Goal: Find specific page/section: Find specific page/section

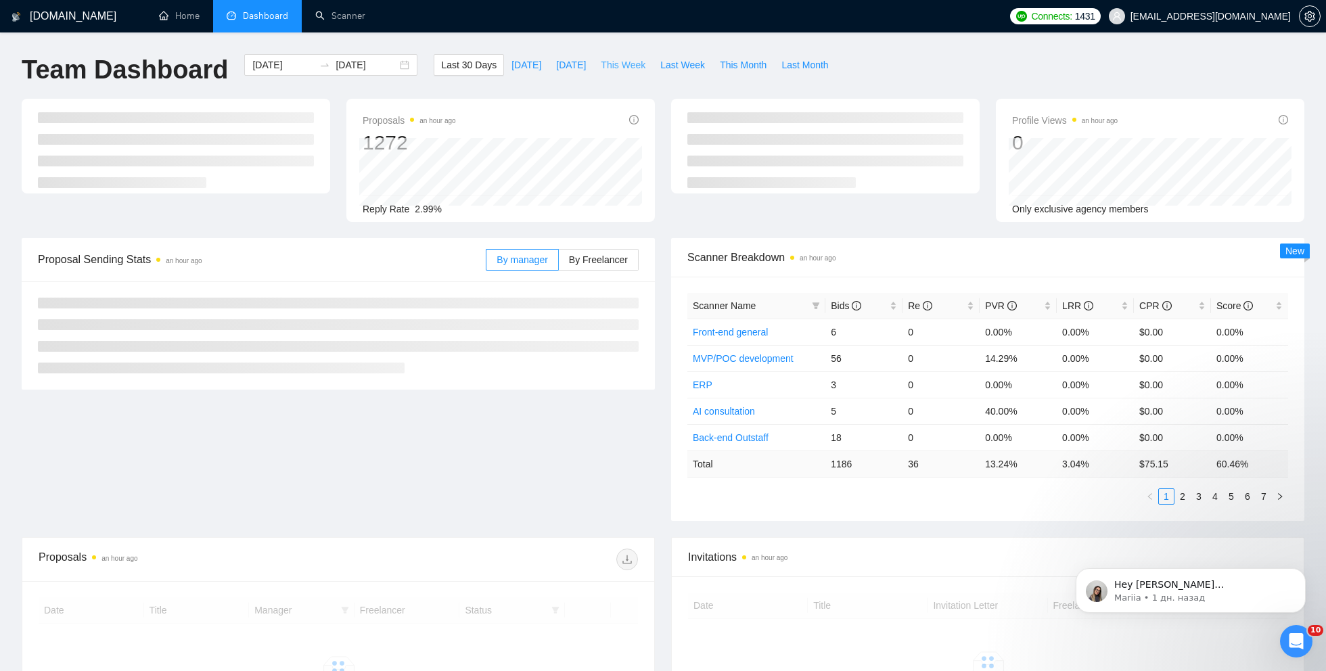
click at [634, 63] on span "This Week" at bounding box center [623, 64] width 45 height 15
type input "[DATE]"
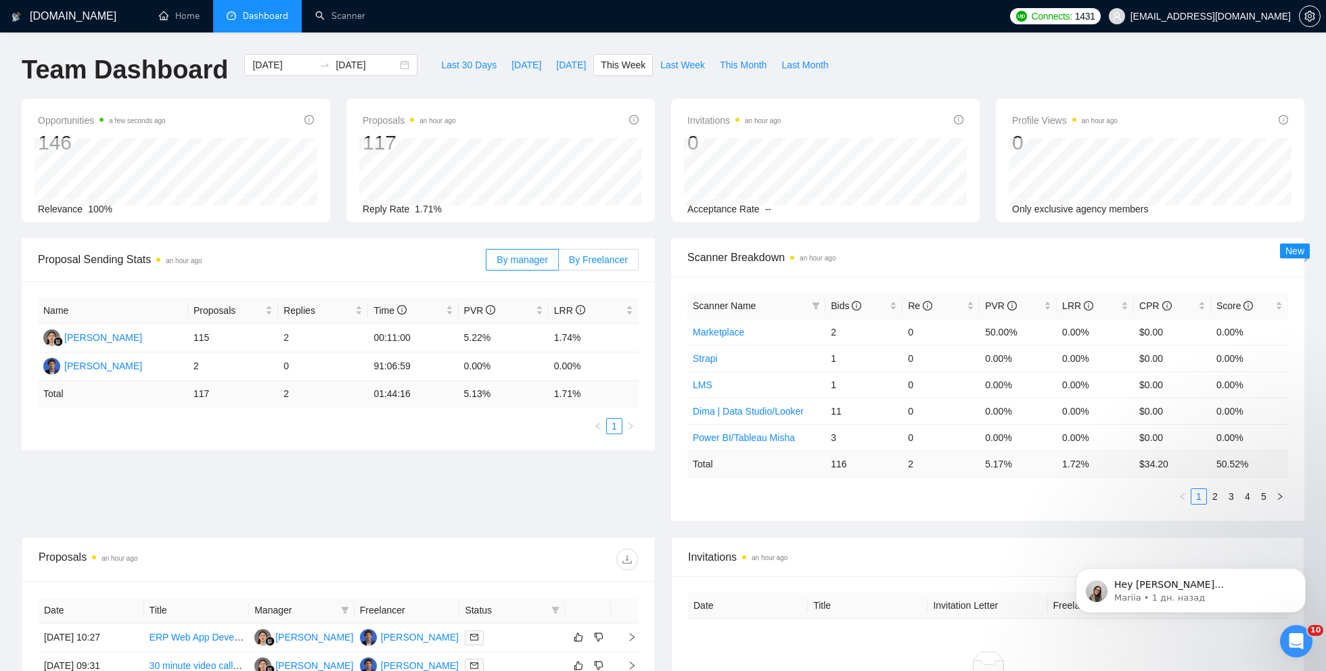
click at [588, 258] on span "By Freelancer" at bounding box center [598, 259] width 59 height 11
click at [559, 263] on input "By Freelancer" at bounding box center [559, 263] width 0 height 0
click at [340, 494] on div "Proposal Sending Stats an hour ago By manager By Freelancer Name Proposals Repl…" at bounding box center [663, 387] width 1299 height 299
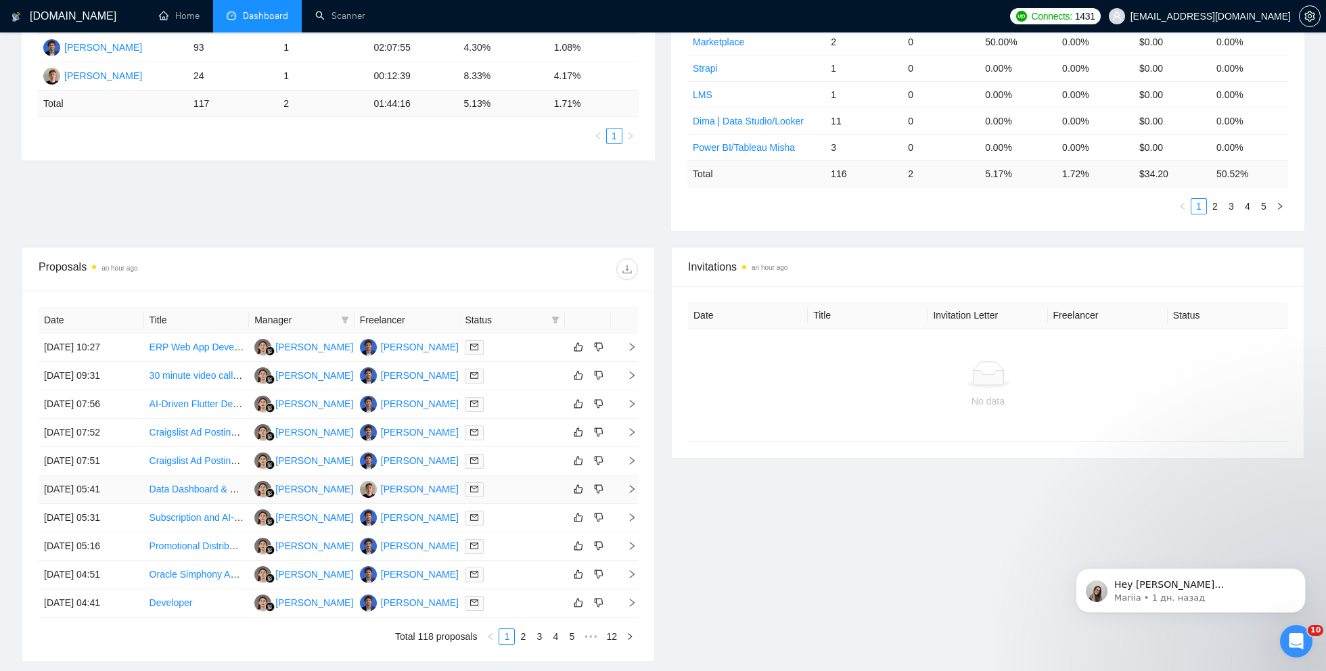
scroll to position [293, 0]
click at [323, 22] on link "Scanner" at bounding box center [340, 15] width 50 height 11
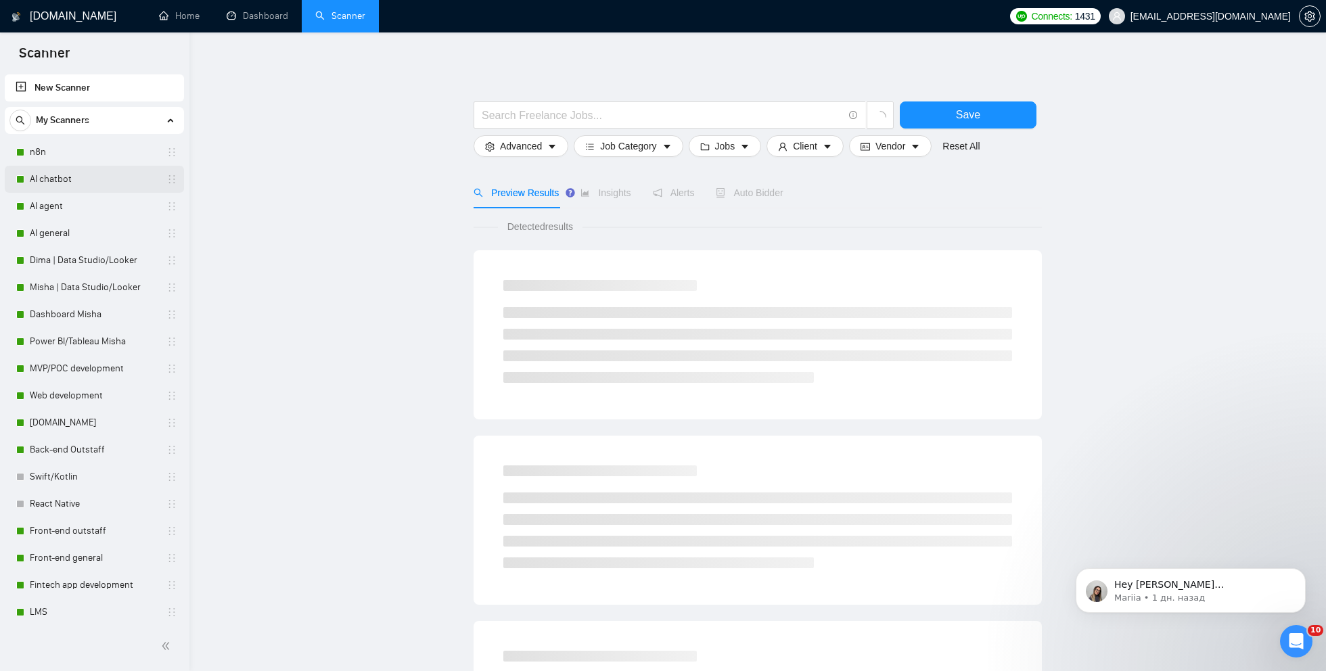
click at [89, 182] on link "AI chatbot" at bounding box center [94, 179] width 129 height 27
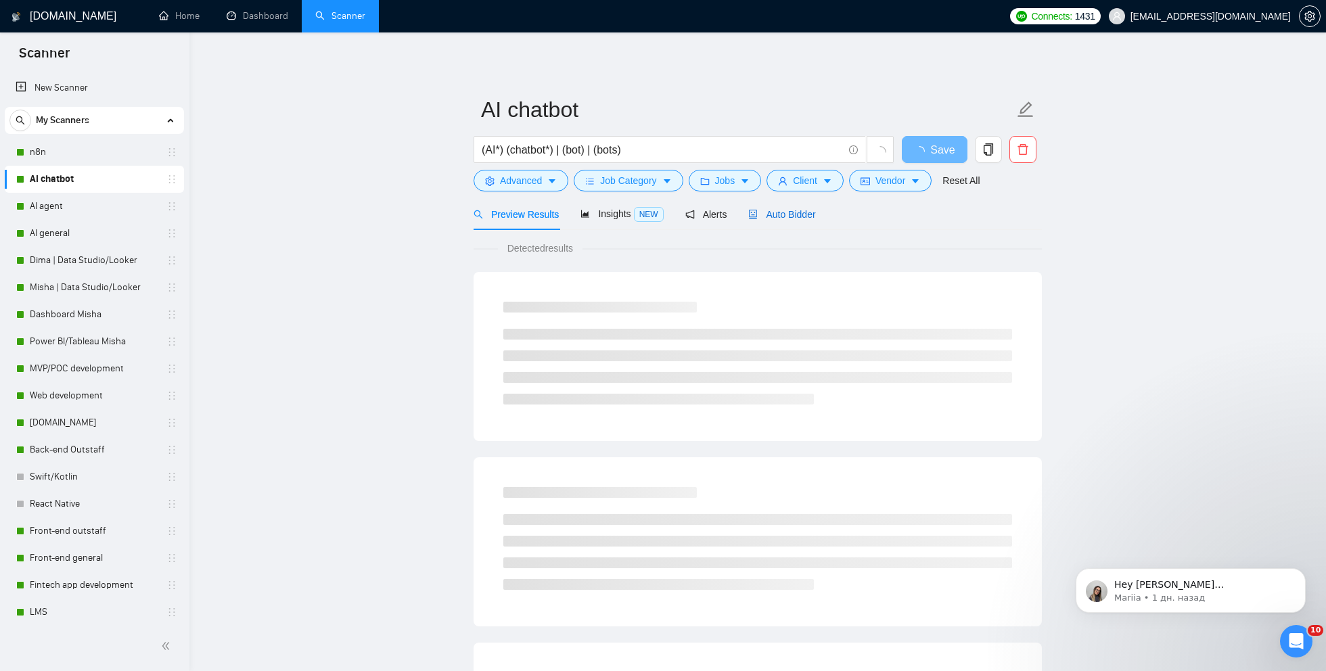
click at [772, 209] on span "Auto Bidder" at bounding box center [781, 214] width 67 height 11
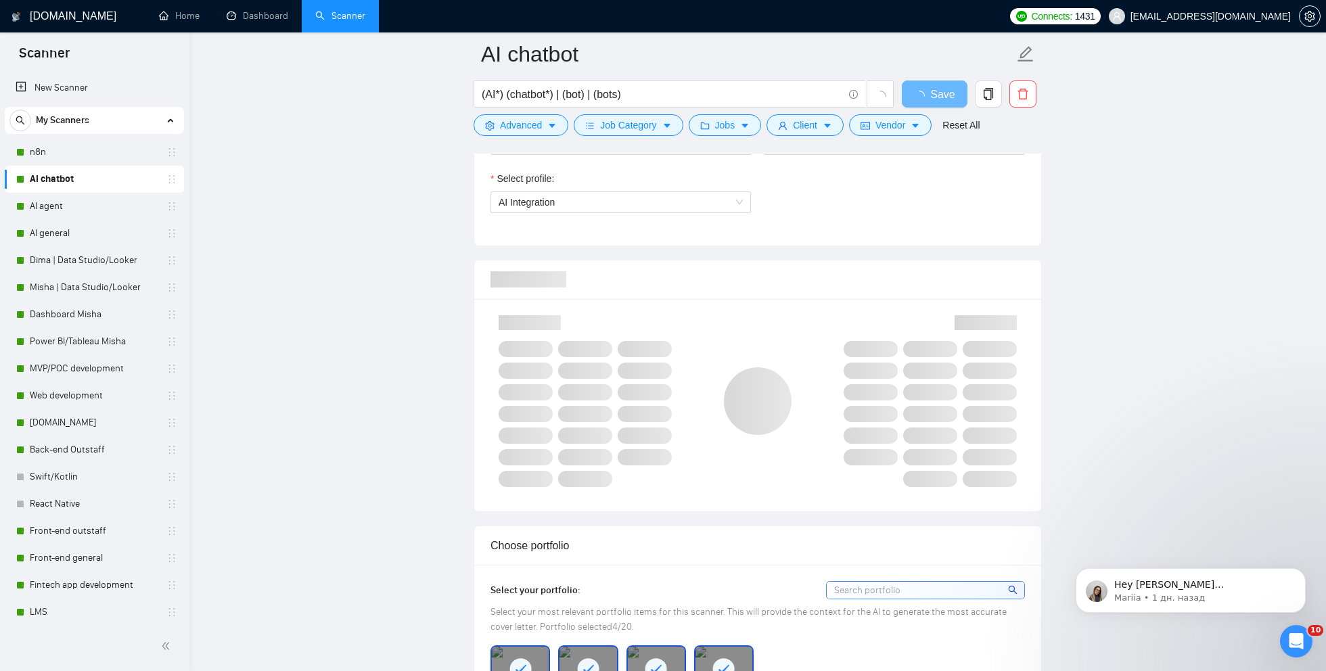
scroll to position [772, 0]
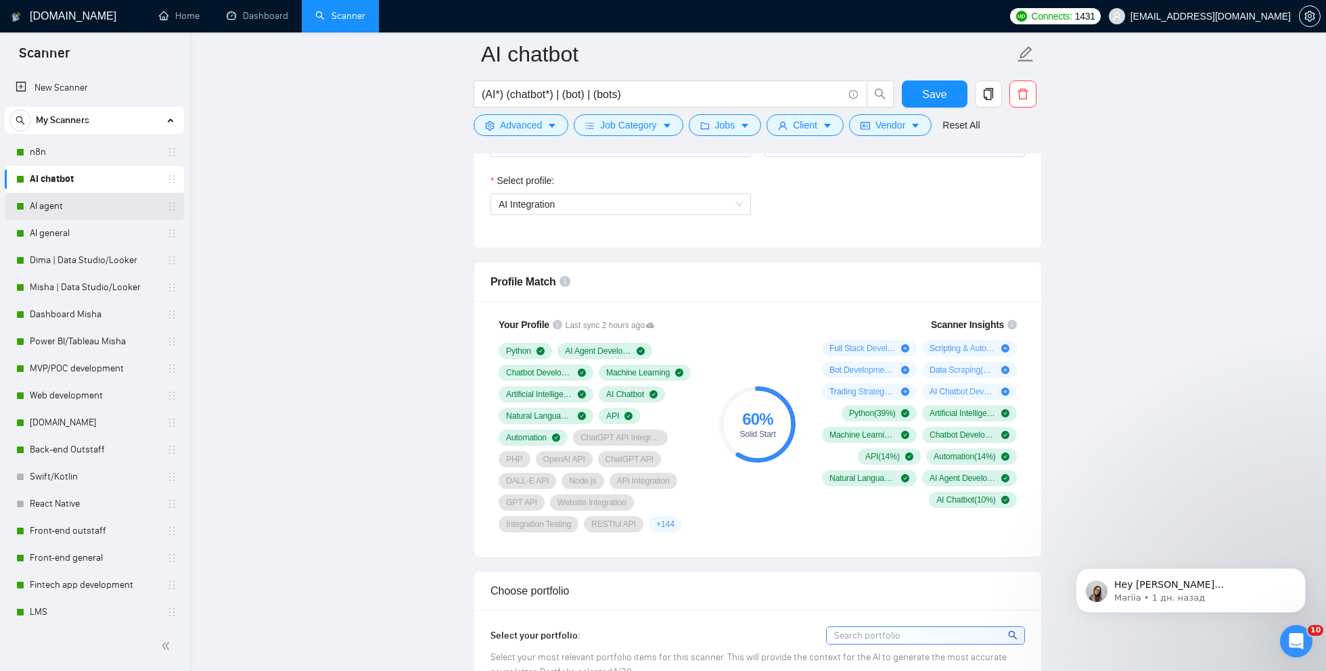
click at [62, 208] on link "AI agent" at bounding box center [94, 206] width 129 height 27
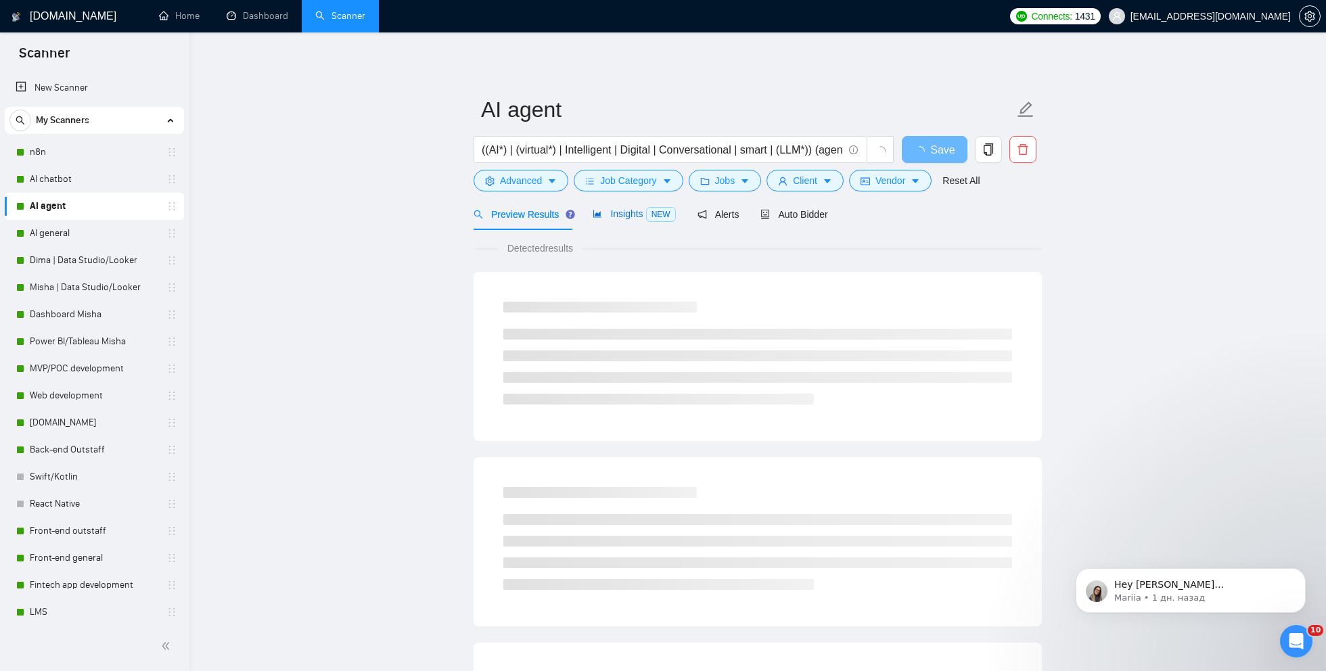
click at [638, 211] on span "Insights NEW" at bounding box center [634, 213] width 83 height 11
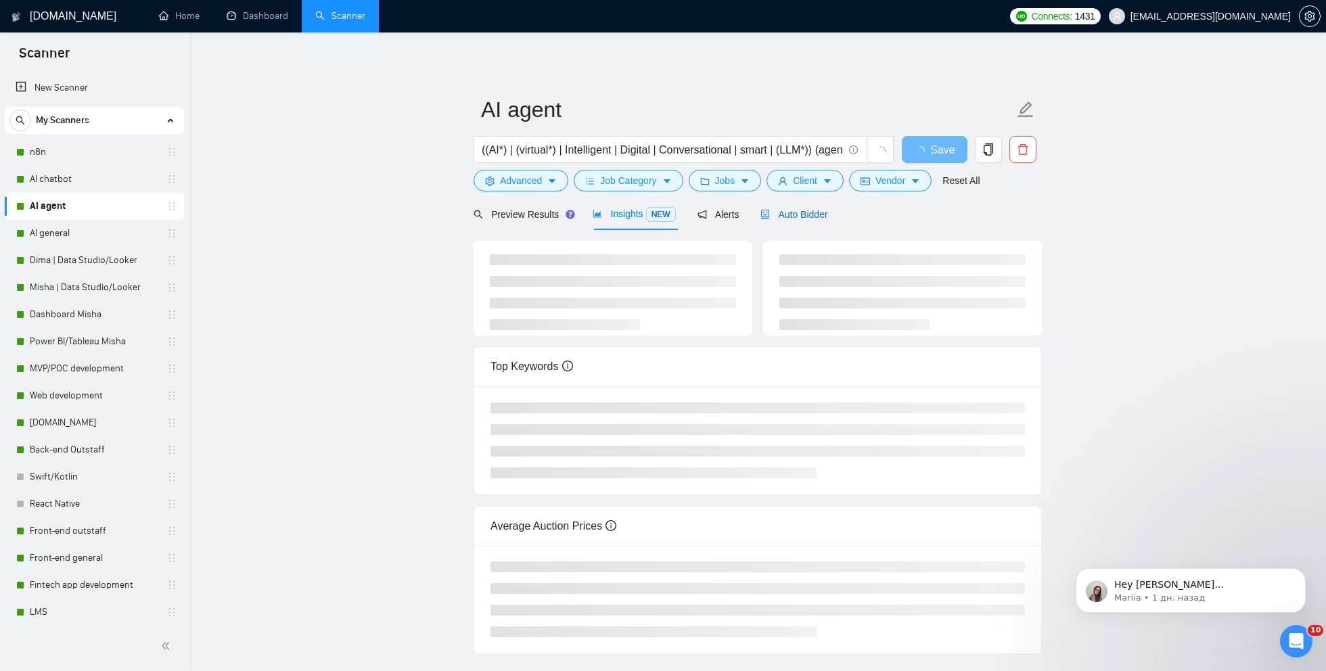
click at [809, 215] on span "Auto Bidder" at bounding box center [793, 214] width 67 height 11
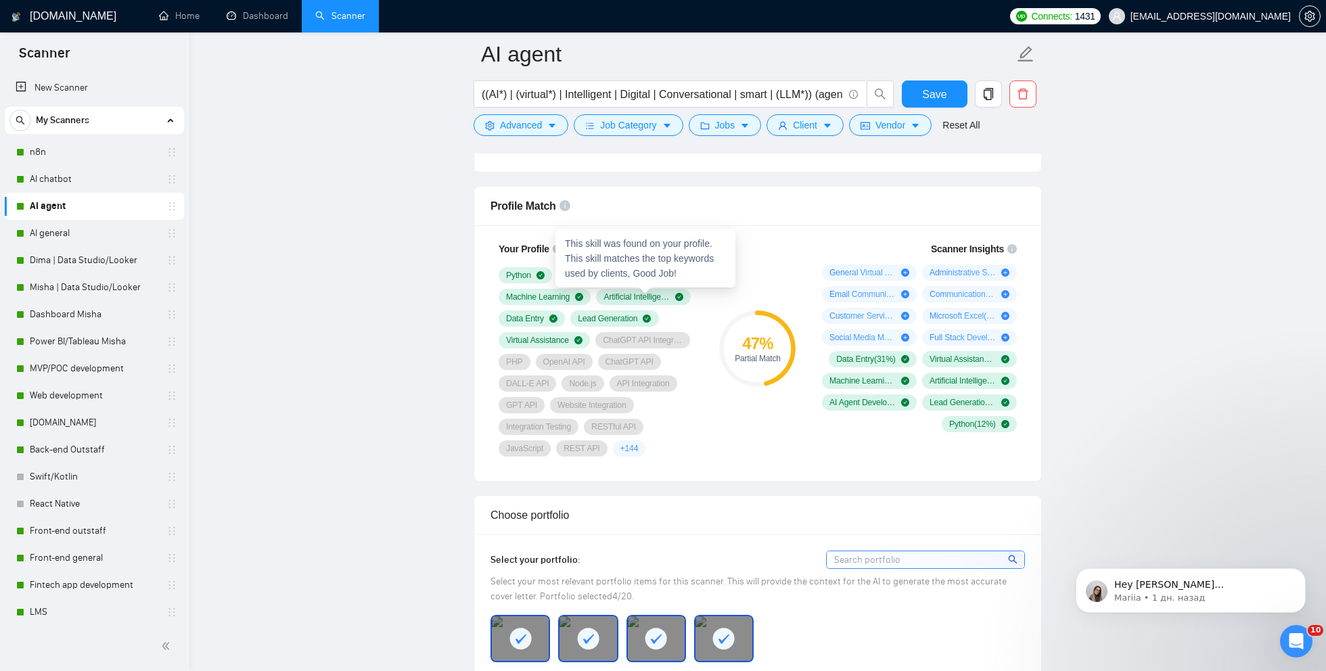
scroll to position [858, 0]
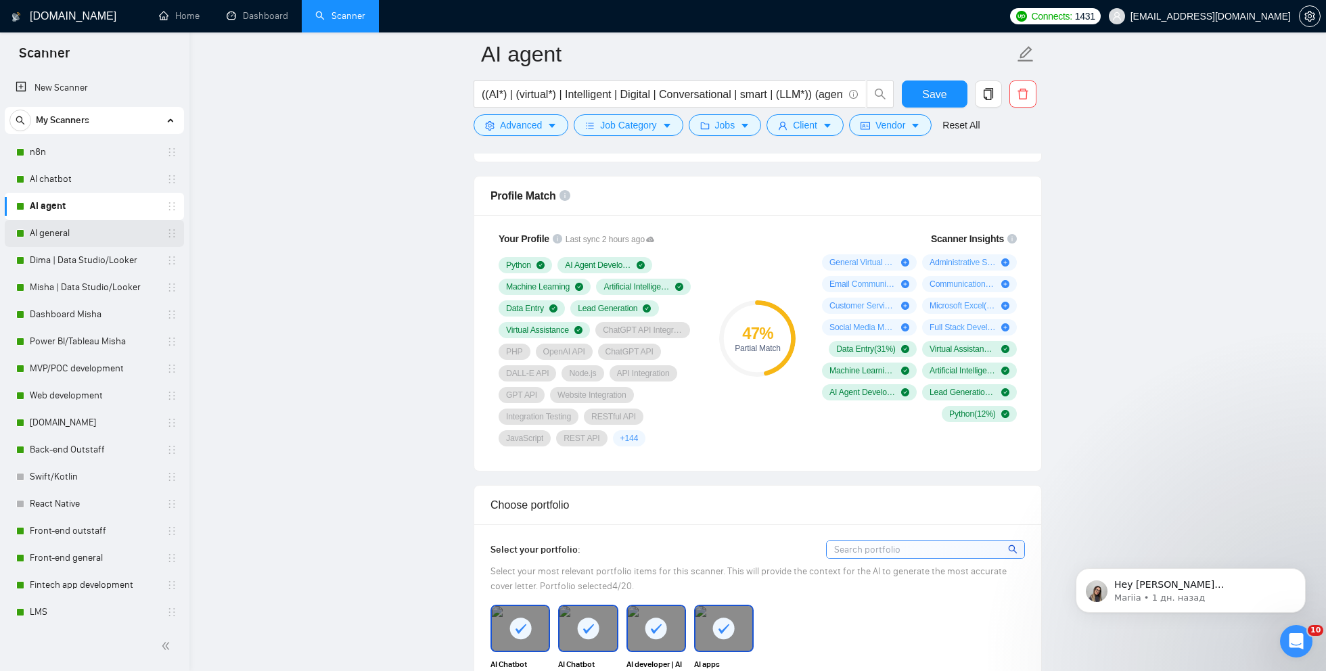
click at [82, 230] on link "AI general" at bounding box center [94, 233] width 129 height 27
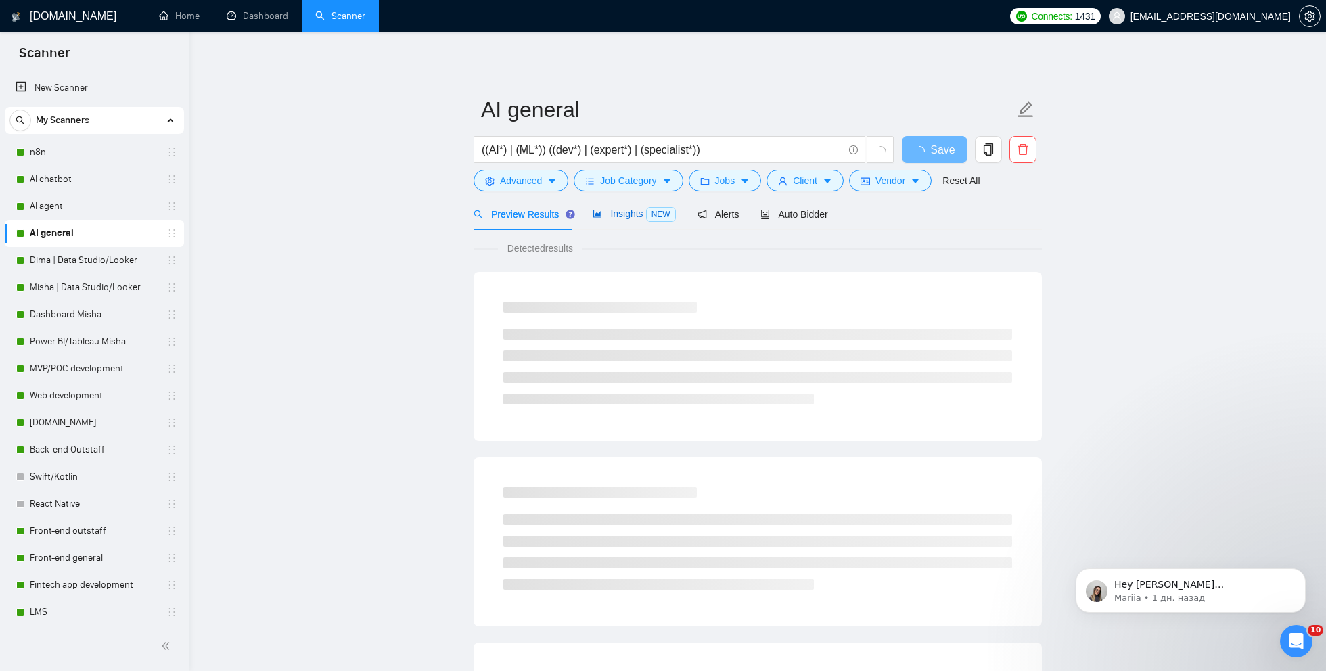
click at [626, 215] on span "Insights NEW" at bounding box center [634, 213] width 83 height 11
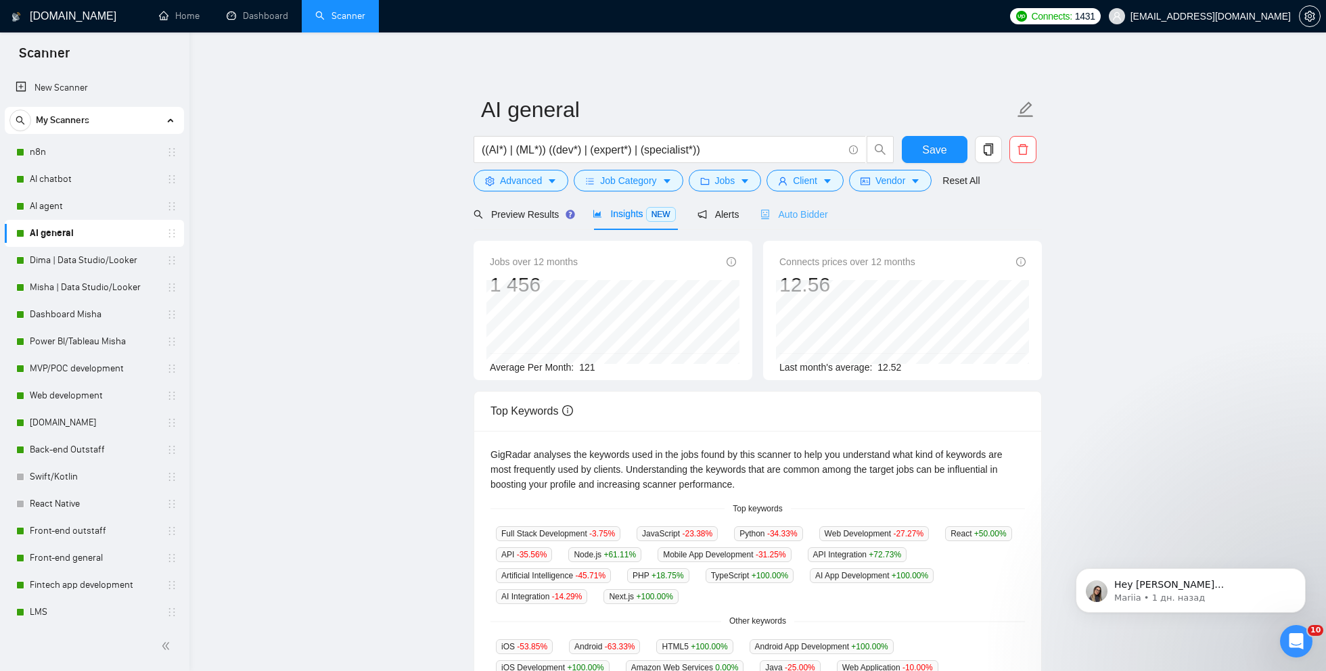
click at [798, 202] on div "Auto Bidder" at bounding box center [793, 214] width 67 height 32
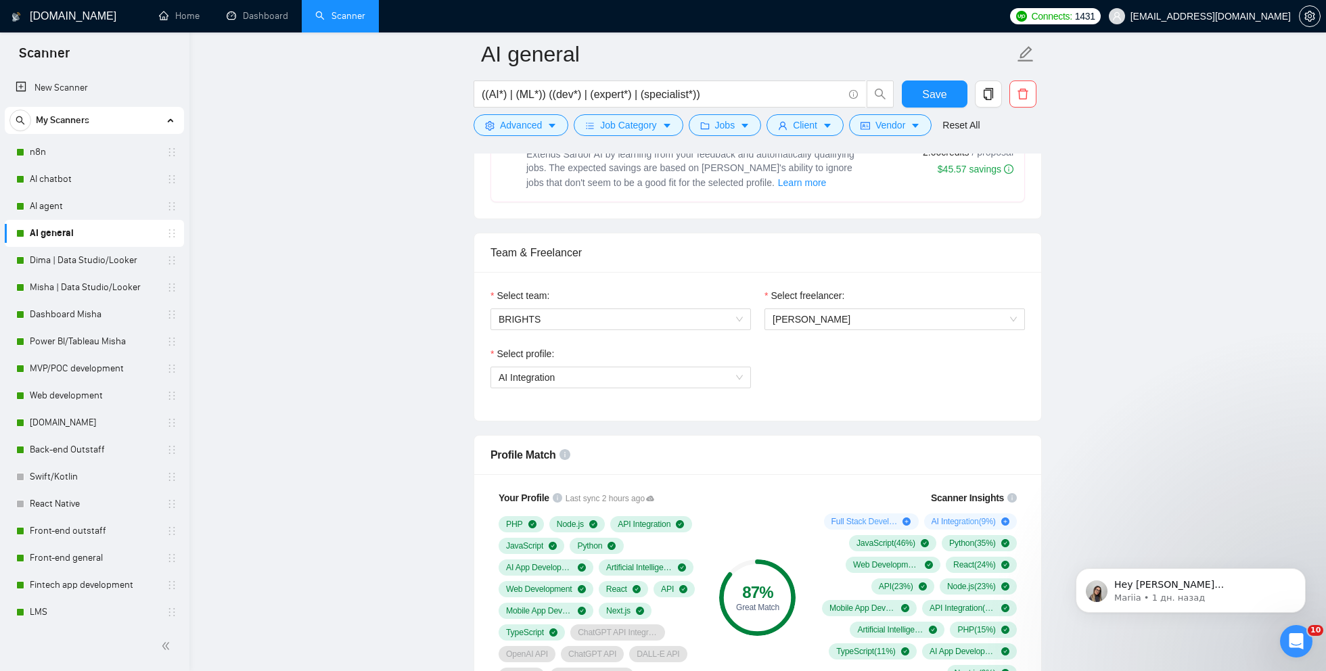
scroll to position [864, 0]
